Goal: Register for event/course

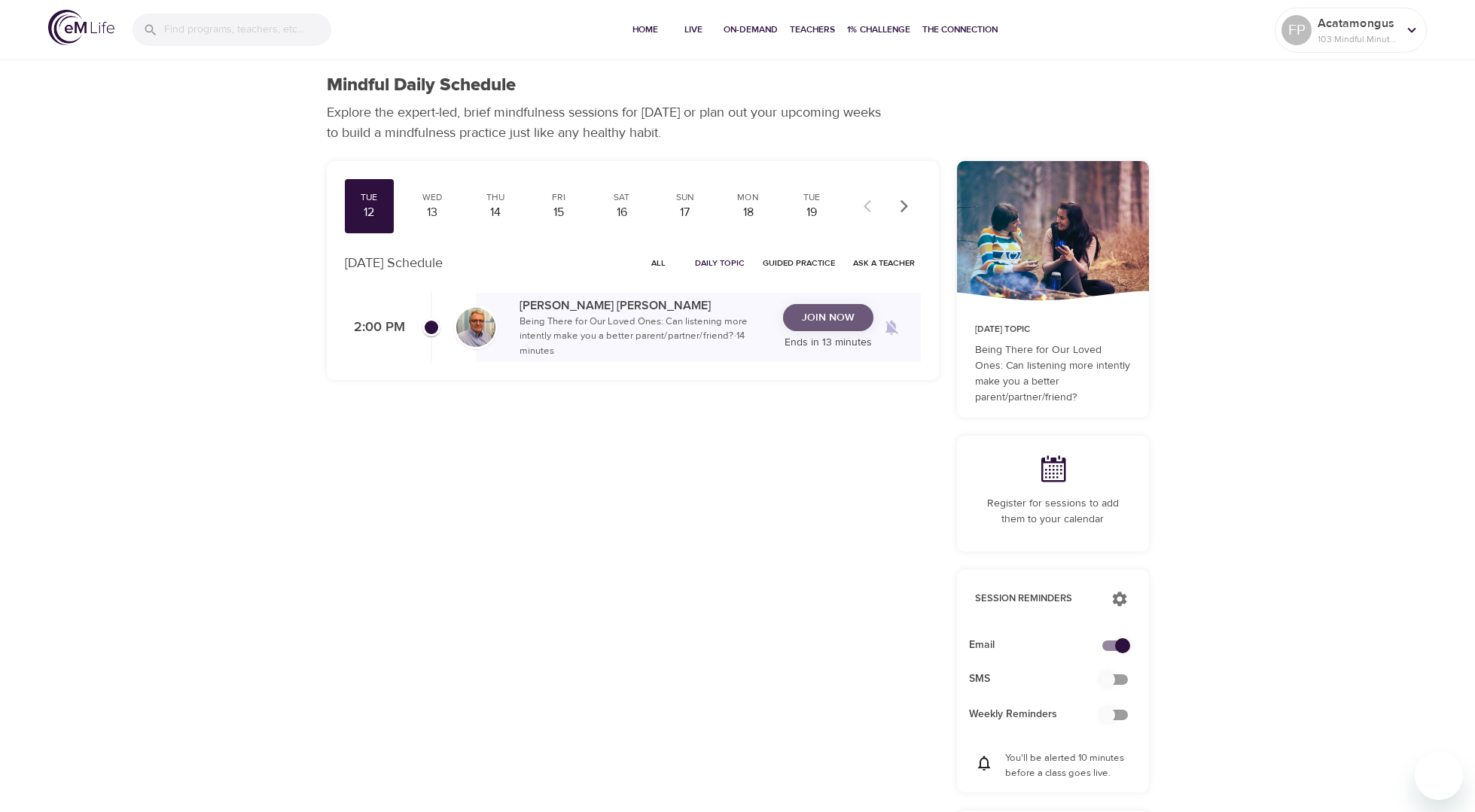
click at [822, 326] on span "Join Now" at bounding box center [828, 318] width 52 height 18
